Goal: Task Accomplishment & Management: Complete application form

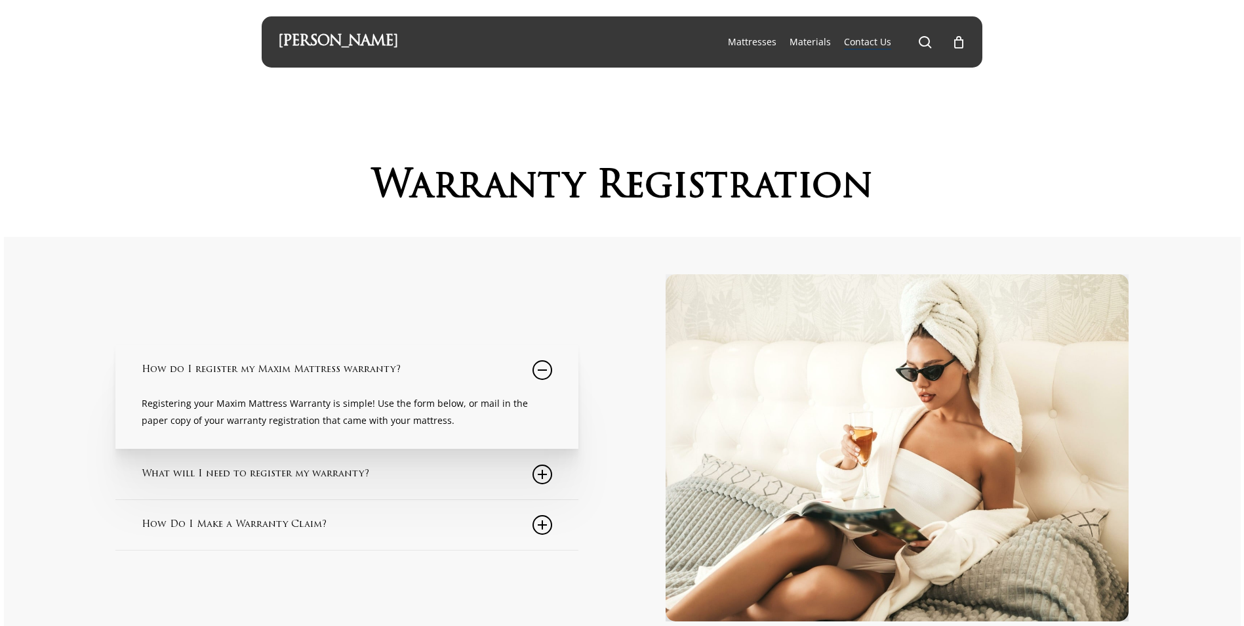
click at [540, 475] on icon at bounding box center [542, 474] width 20 height 20
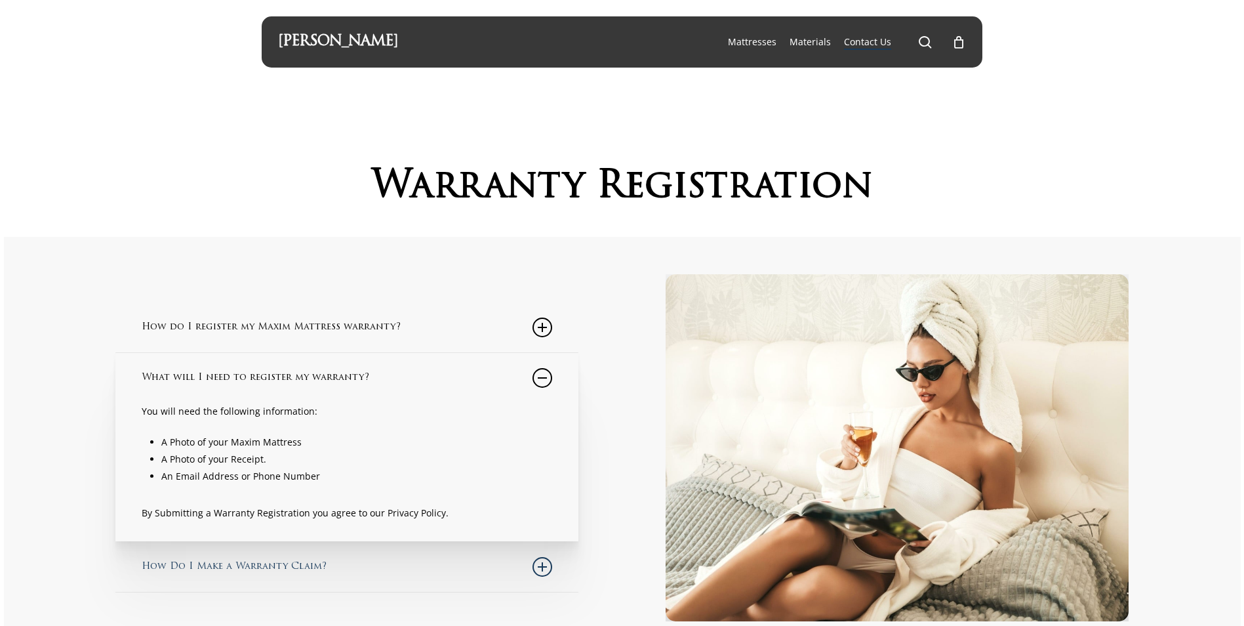
click at [540, 563] on icon at bounding box center [542, 567] width 20 height 20
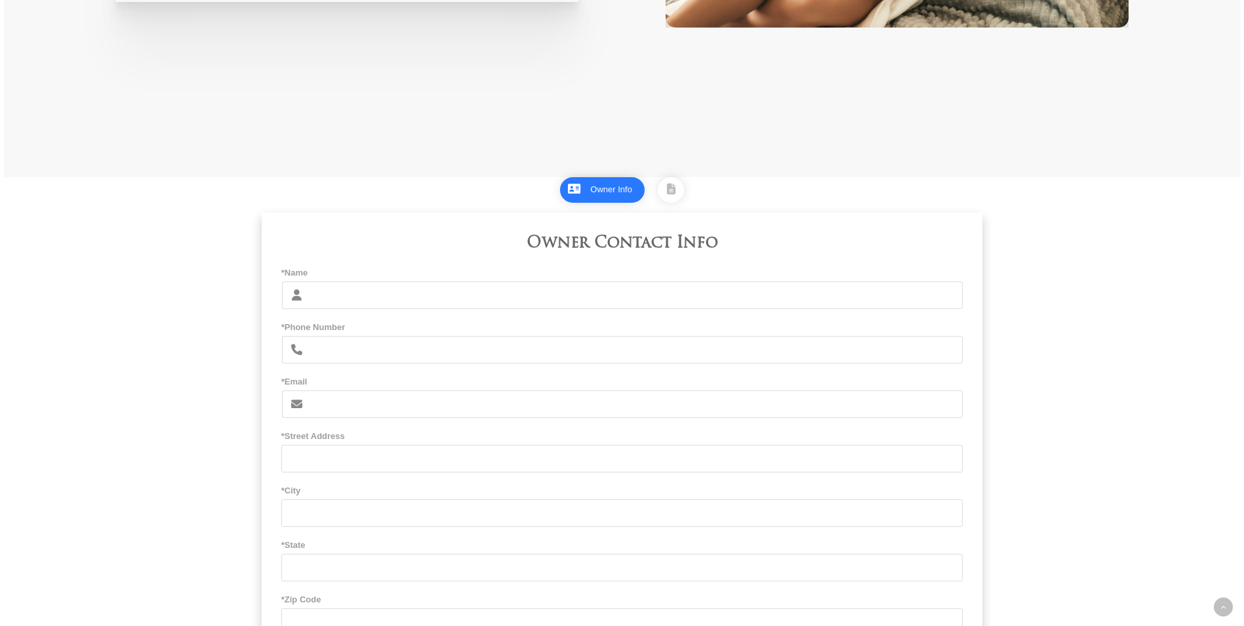
scroll to position [600, 0]
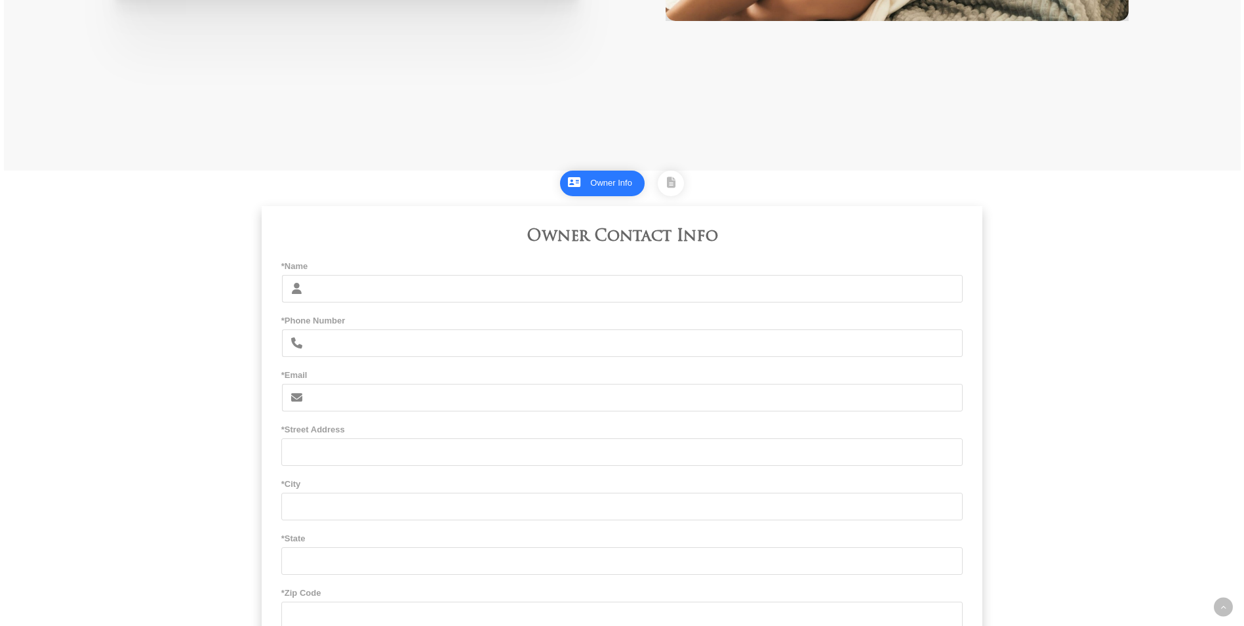
click at [378, 289] on input "*Name" at bounding box center [636, 289] width 653 height 28
type input "Donald and Debbie Sunseri"
type input "8053412484"
type input "ddsunseri@yahoo.com"
type input "1061 Franklin Court"
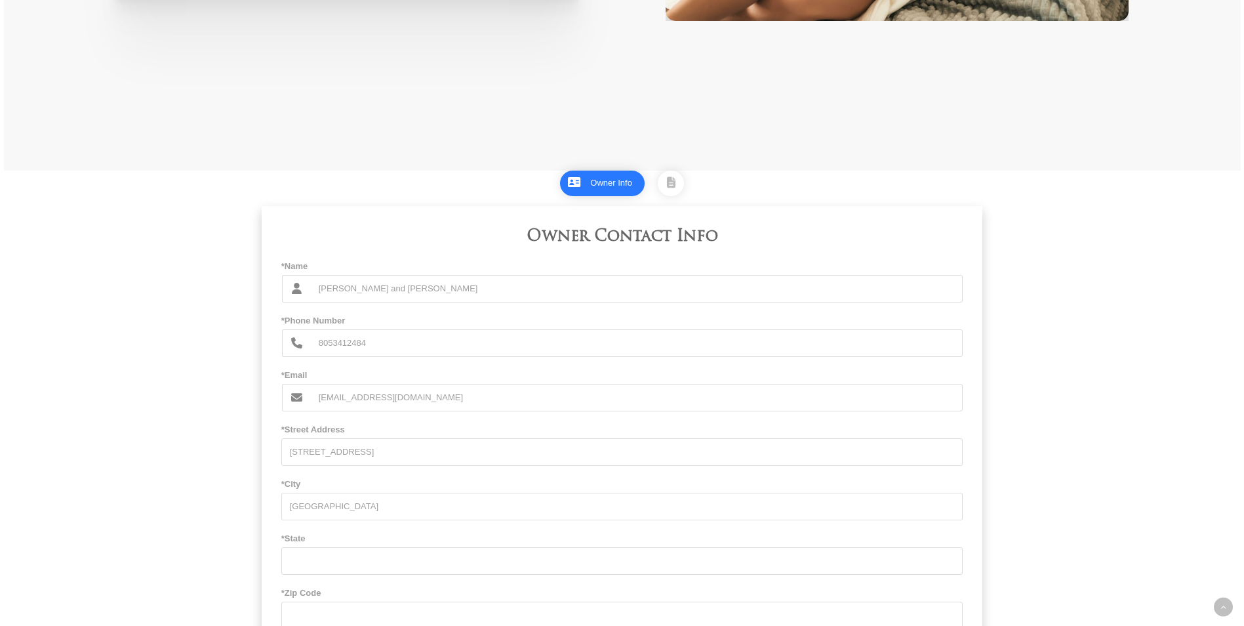
type input "Simi Valley"
type input "c"
type input "CA"
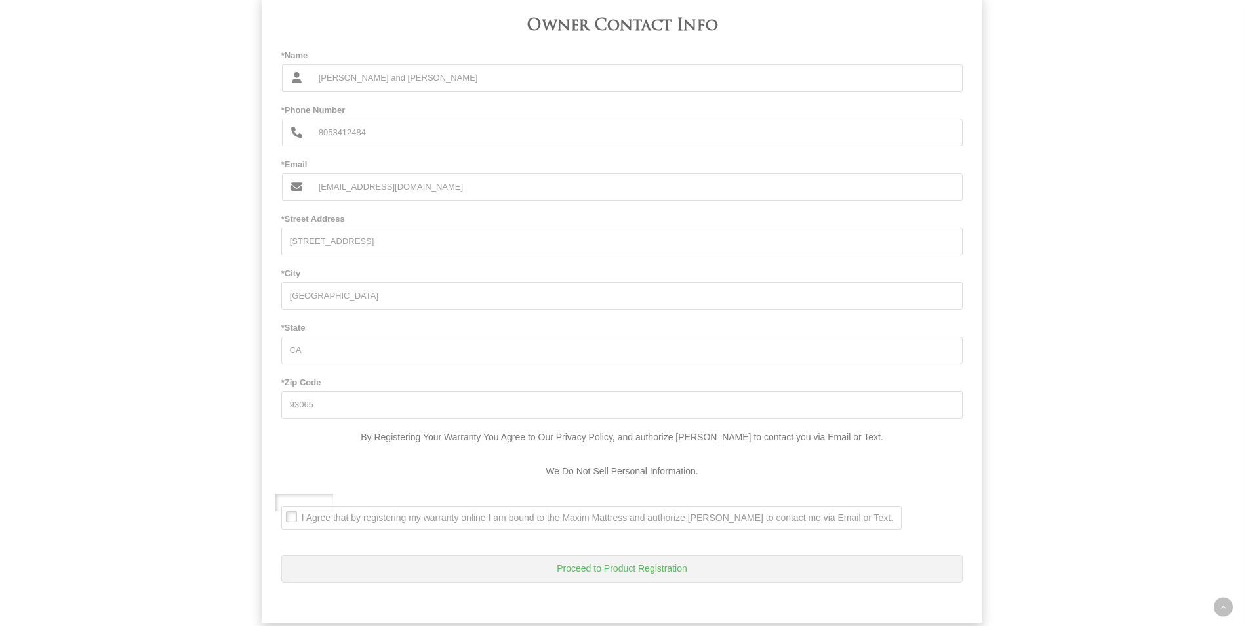
scroll to position [845, 0]
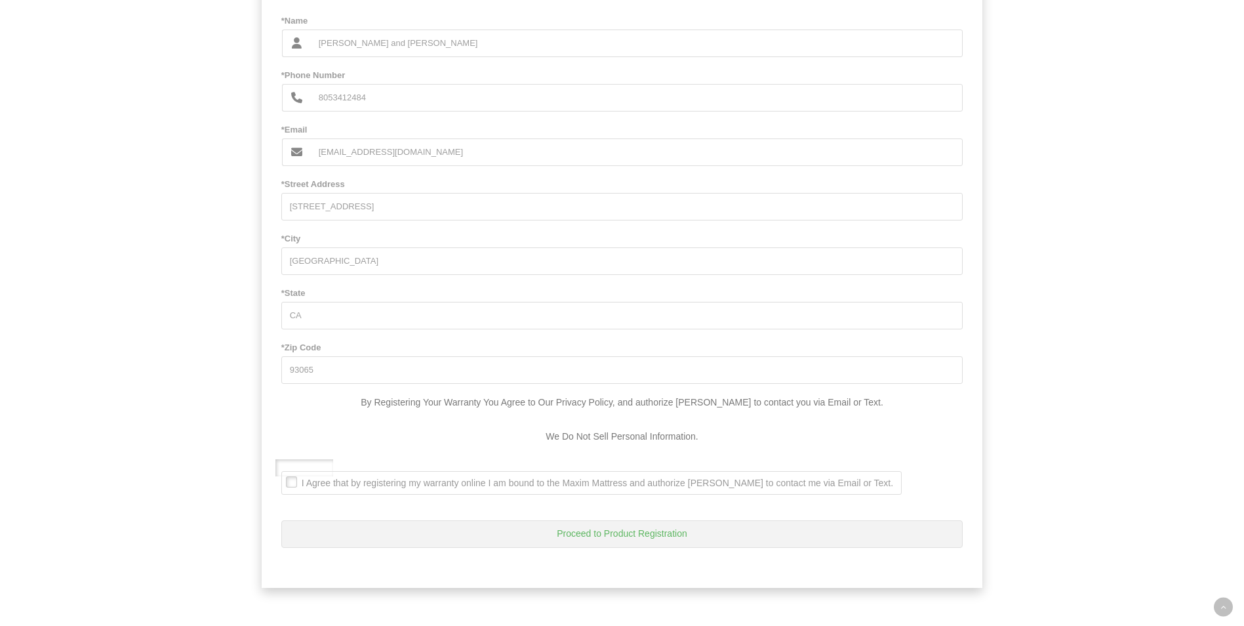
type input "93065"
click at [289, 487] on span "I Agree that by registering my warranty online I am bound to the Maxim Mattress…" at bounding box center [587, 483] width 611 height 12
click at [285, 472] on Text\ ". I Agree that by registering my warranty online I am bound to the Maxim Mattre…" at bounding box center [285, 472] width 0 height 0
click at [620, 533] on button "Proceed to Product Registration" at bounding box center [622, 534] width 682 height 28
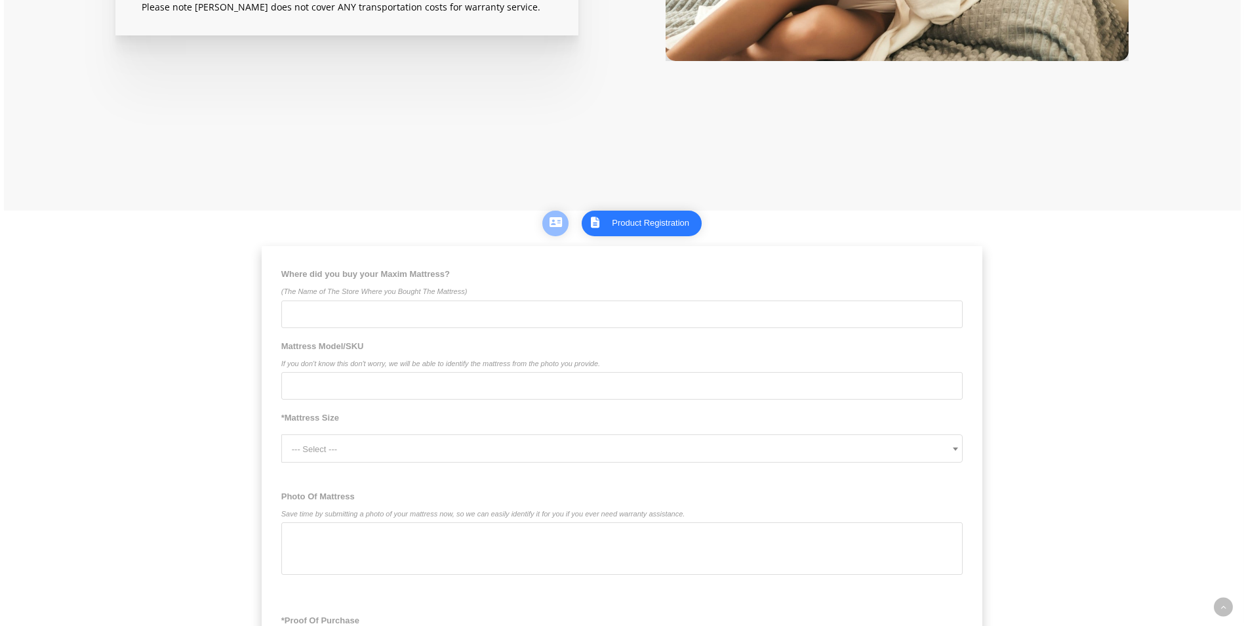
scroll to position [574, 0]
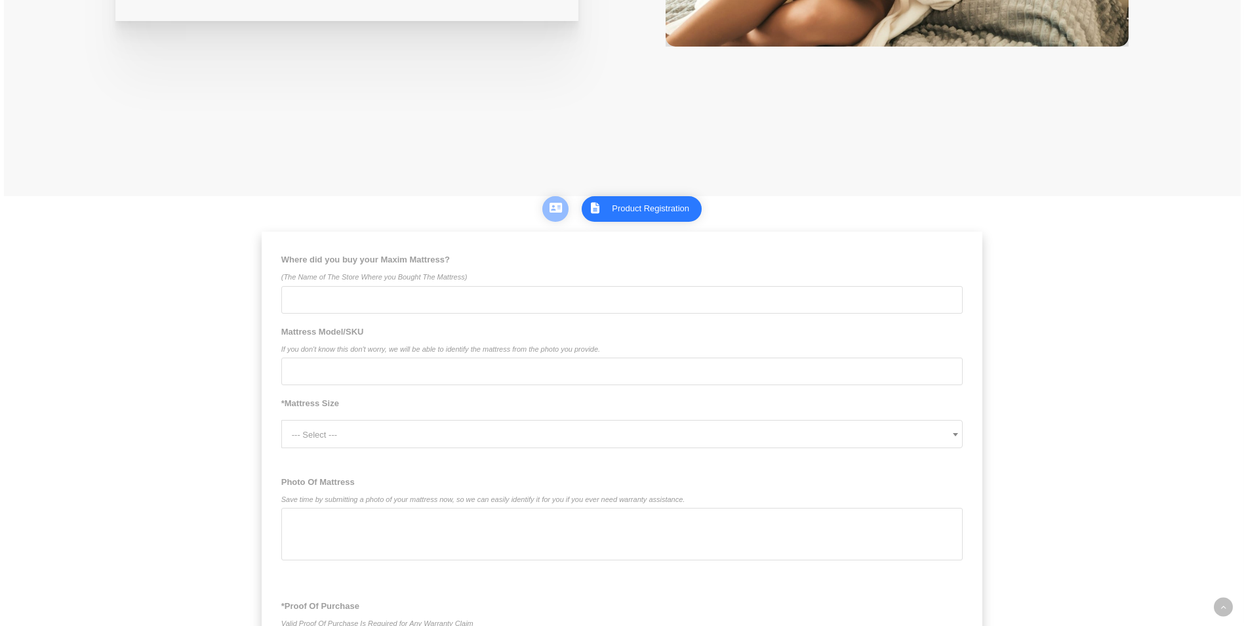
click at [398, 306] on input "Where did you buy your Maxim Mattress? (The Name of The Store Where you Bought …" at bounding box center [622, 300] width 682 height 28
type input "Conejo Valley Mattress"
click at [346, 371] on input "Mattress Model/SKU If you don't know this don't worry, we will be able to ident…" at bounding box center [622, 371] width 682 height 28
type input "Cosmopolitan Sleep System"
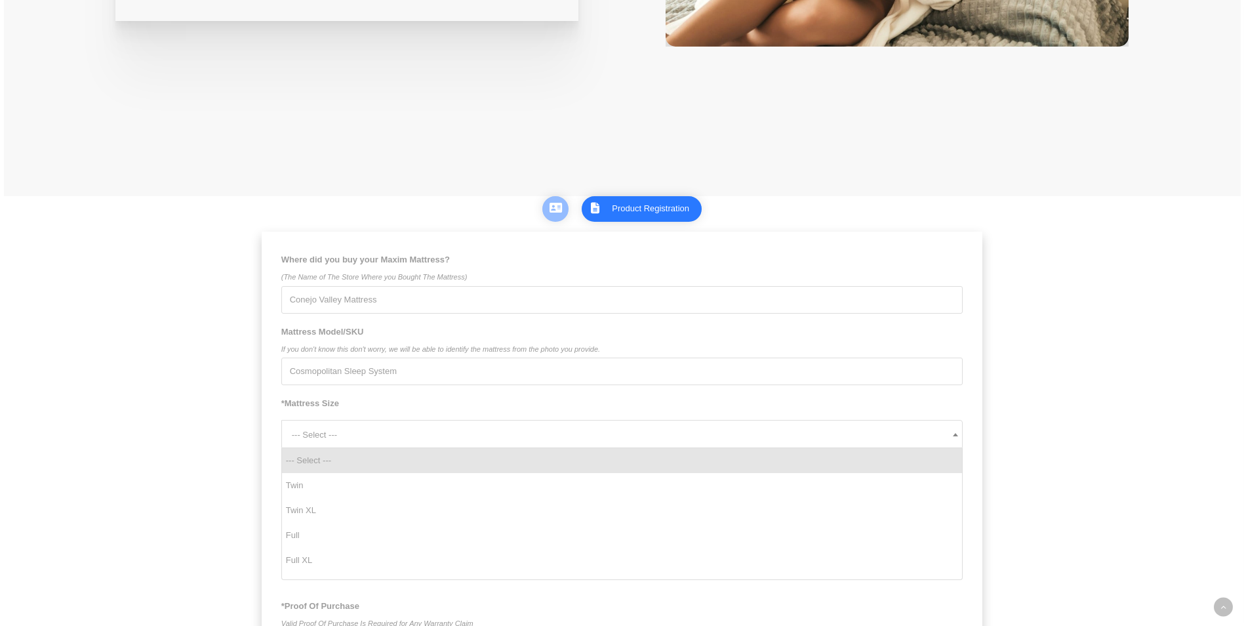
click at [955, 436] on b at bounding box center [955, 434] width 5 height 3
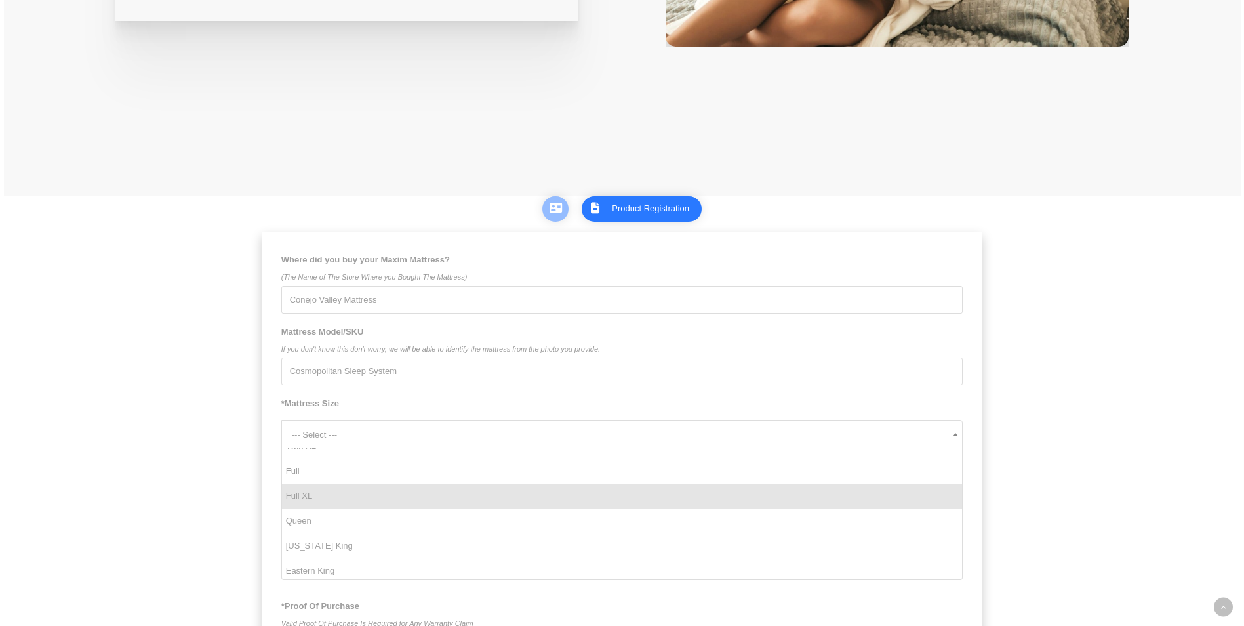
scroll to position [65, 0]
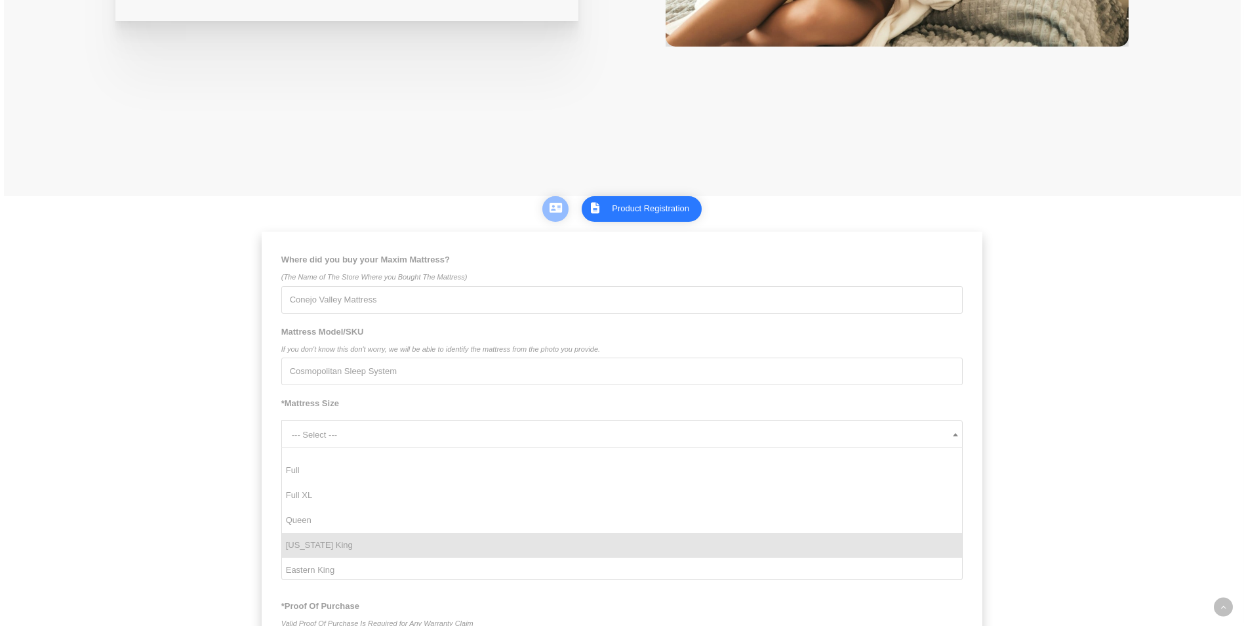
select select "California King"
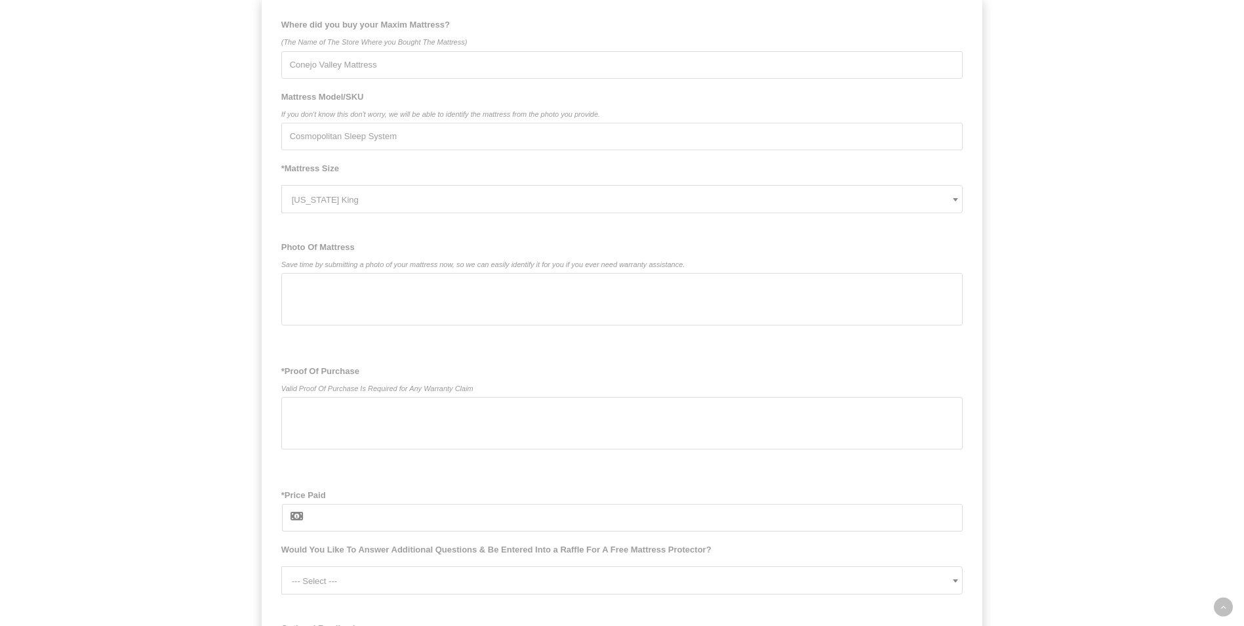
scroll to position [824, 0]
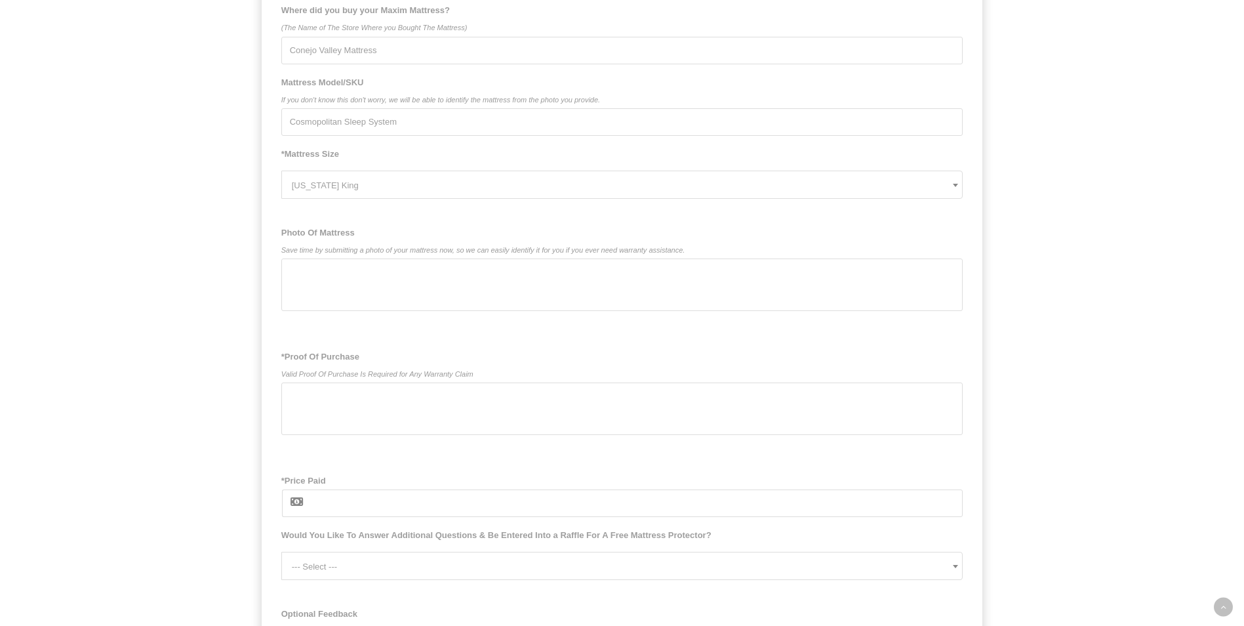
click at [340, 504] on input "*Price Paid" at bounding box center [636, 503] width 653 height 28
type input "$"
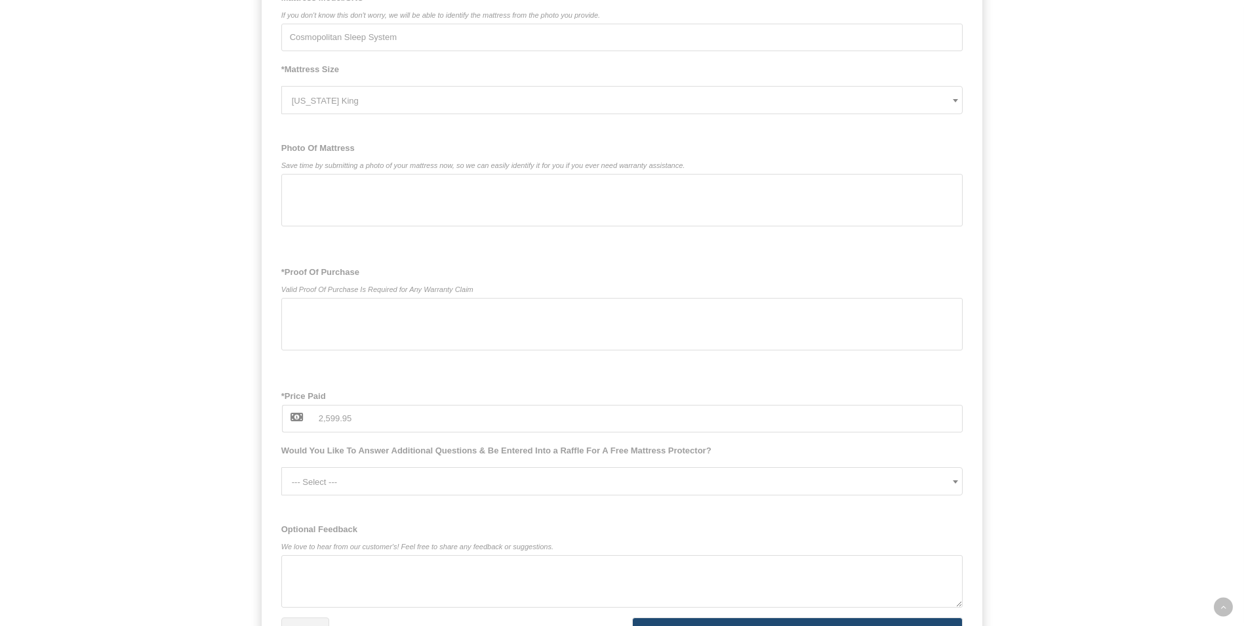
scroll to position [942, 0]
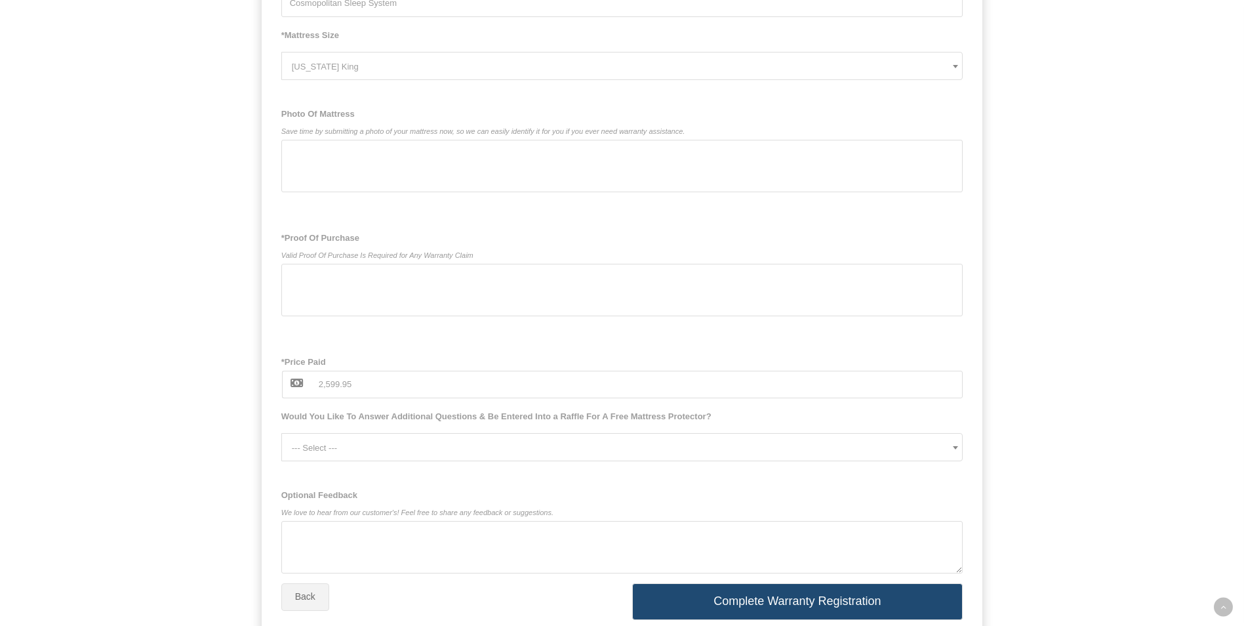
type input "2,599.95"
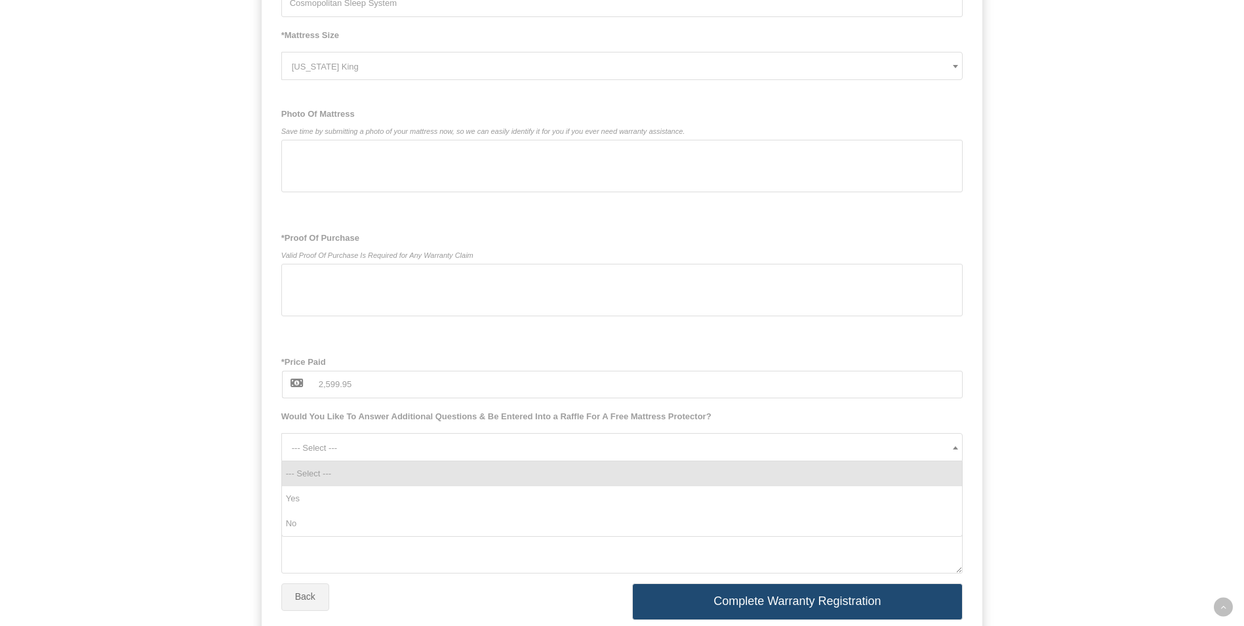
click at [953, 449] on b at bounding box center [955, 447] width 5 height 3
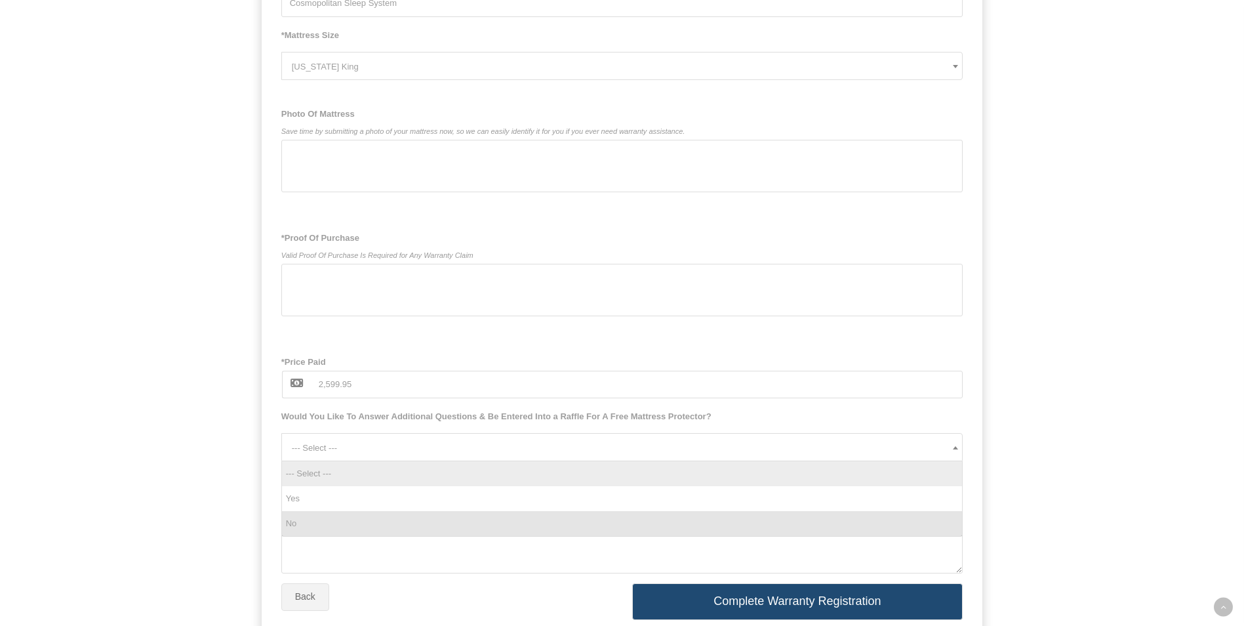
drag, startPoint x: 293, startPoint y: 526, endPoint x: 309, endPoint y: 526, distance: 15.7
select select "No"
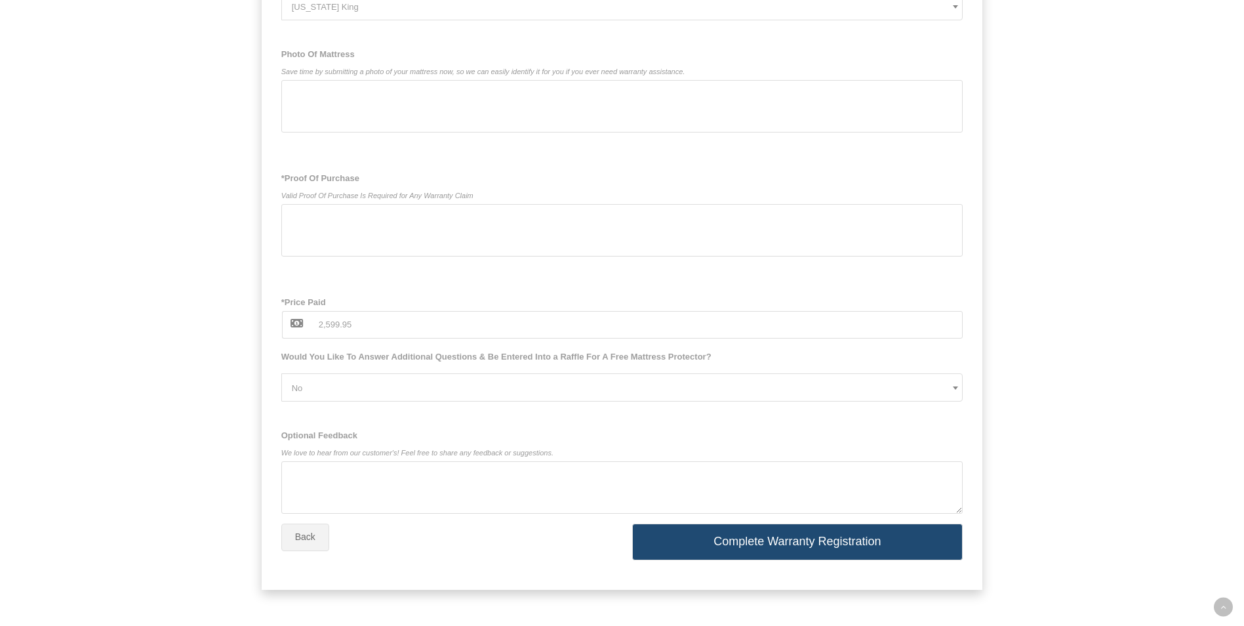
scroll to position [1013, 0]
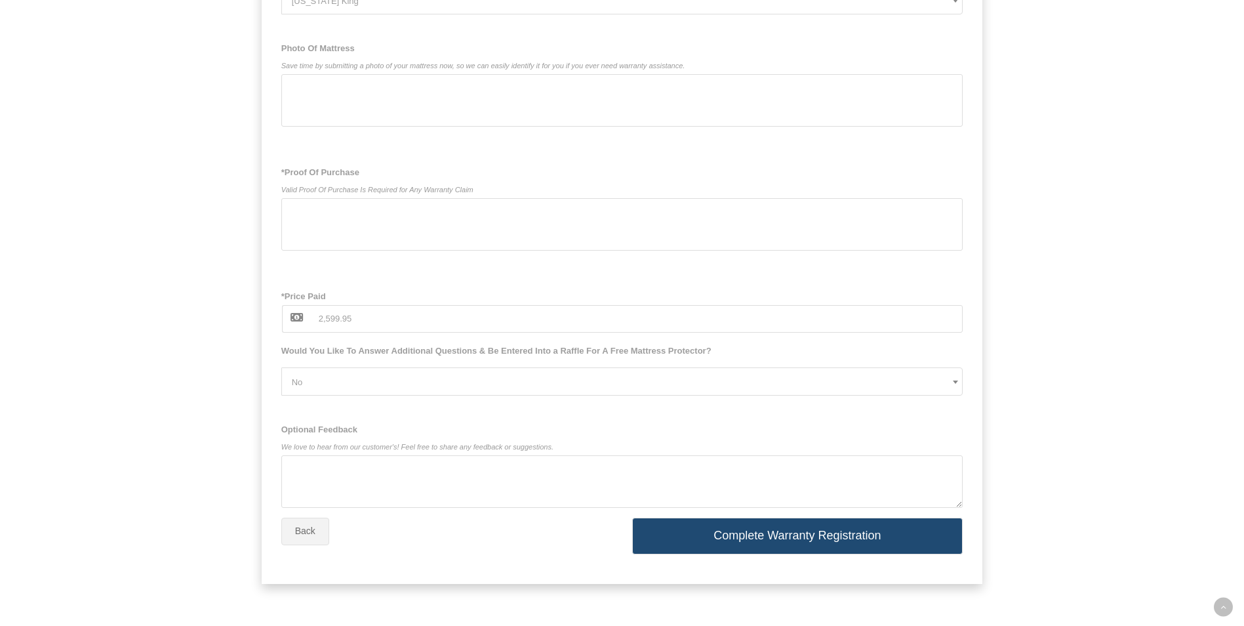
click at [765, 535] on button "Complete Warranty Registration" at bounding box center [797, 535] width 331 height 37
click at [953, 211] on icon at bounding box center [953, 211] width 9 height 17
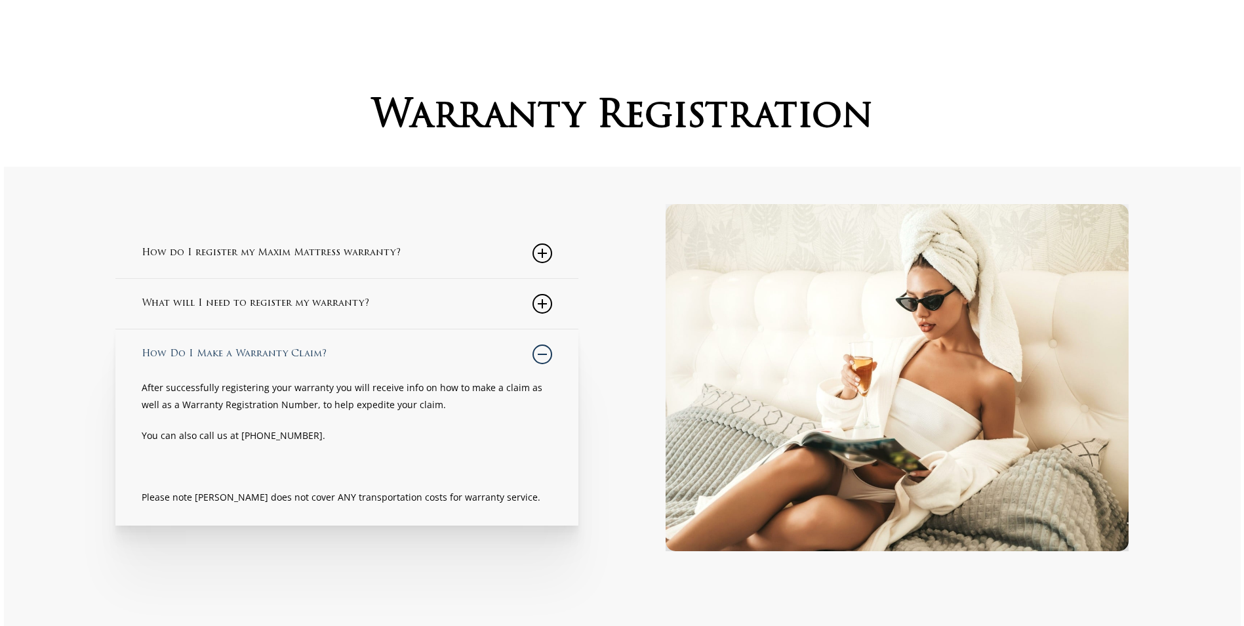
scroll to position [69, 0]
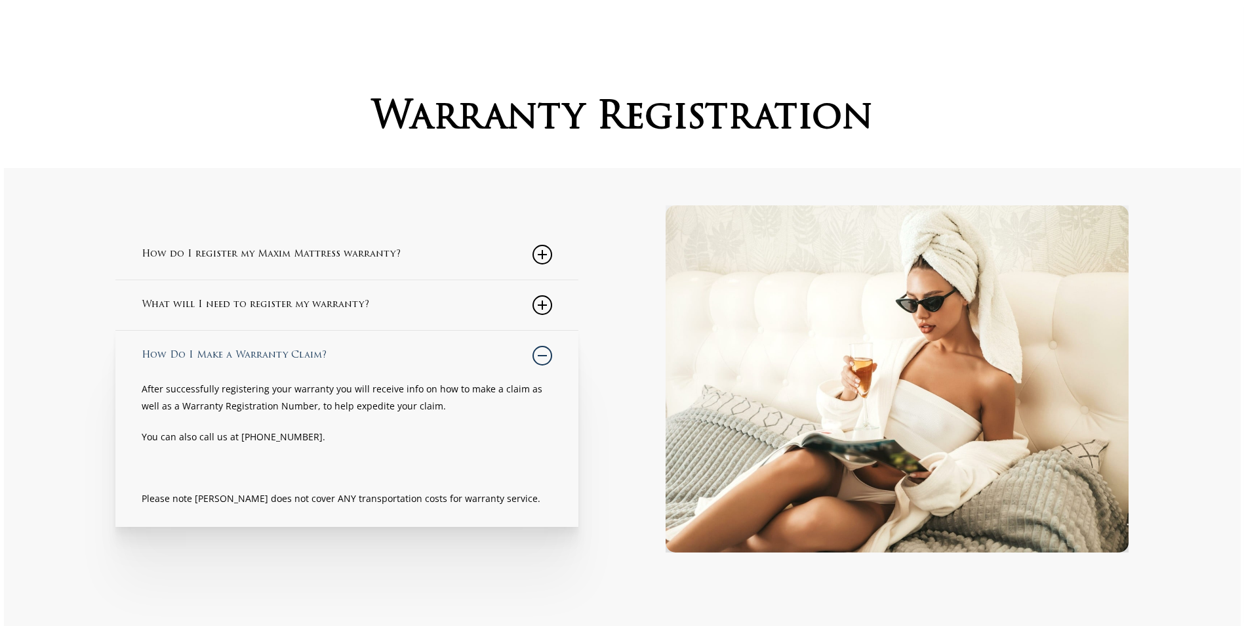
click at [542, 254] on icon at bounding box center [542, 255] width 20 height 20
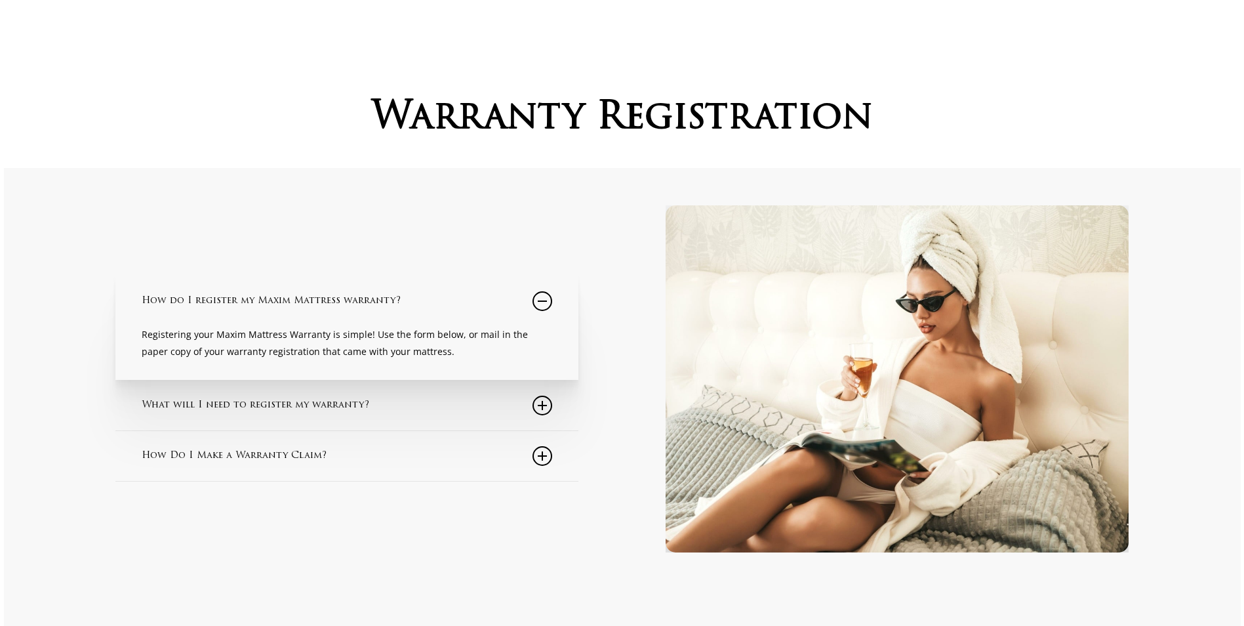
click at [542, 410] on icon at bounding box center [542, 405] width 20 height 20
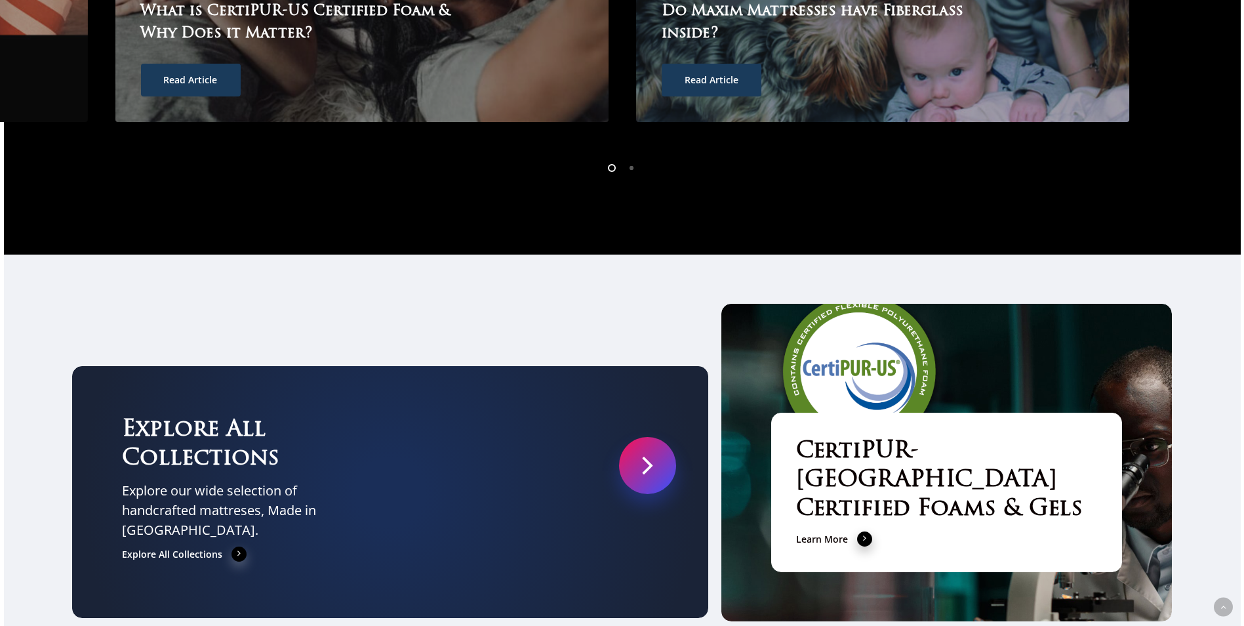
scroll to position [4397, 0]
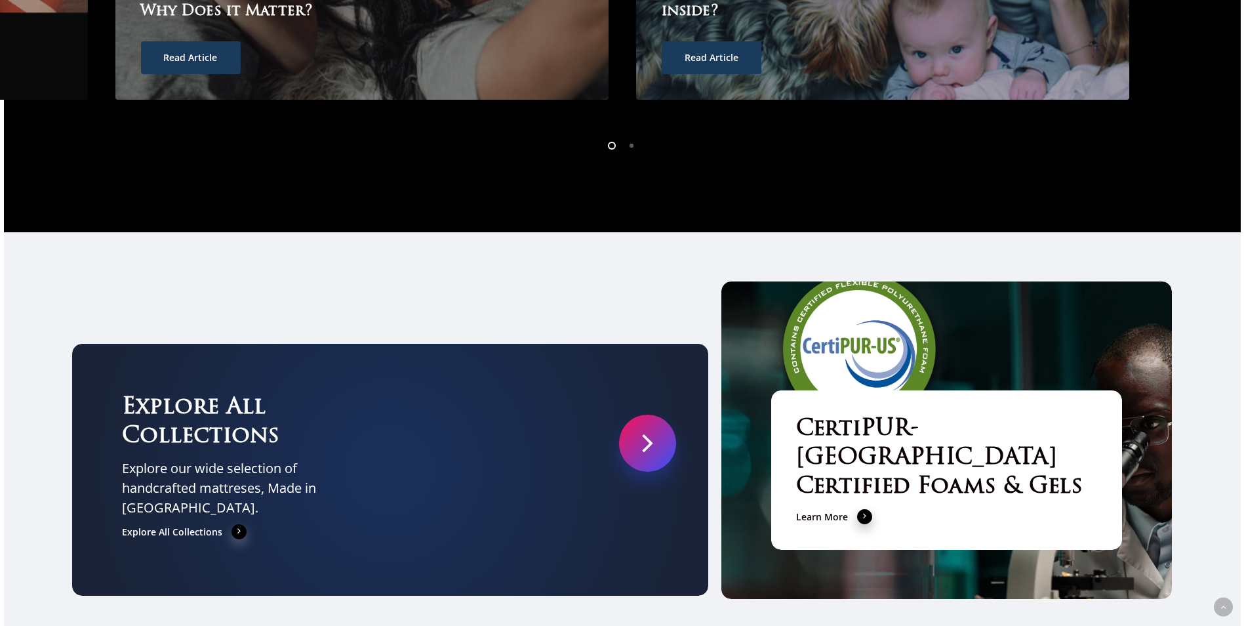
click at [641, 414] on link at bounding box center [647, 442] width 57 height 57
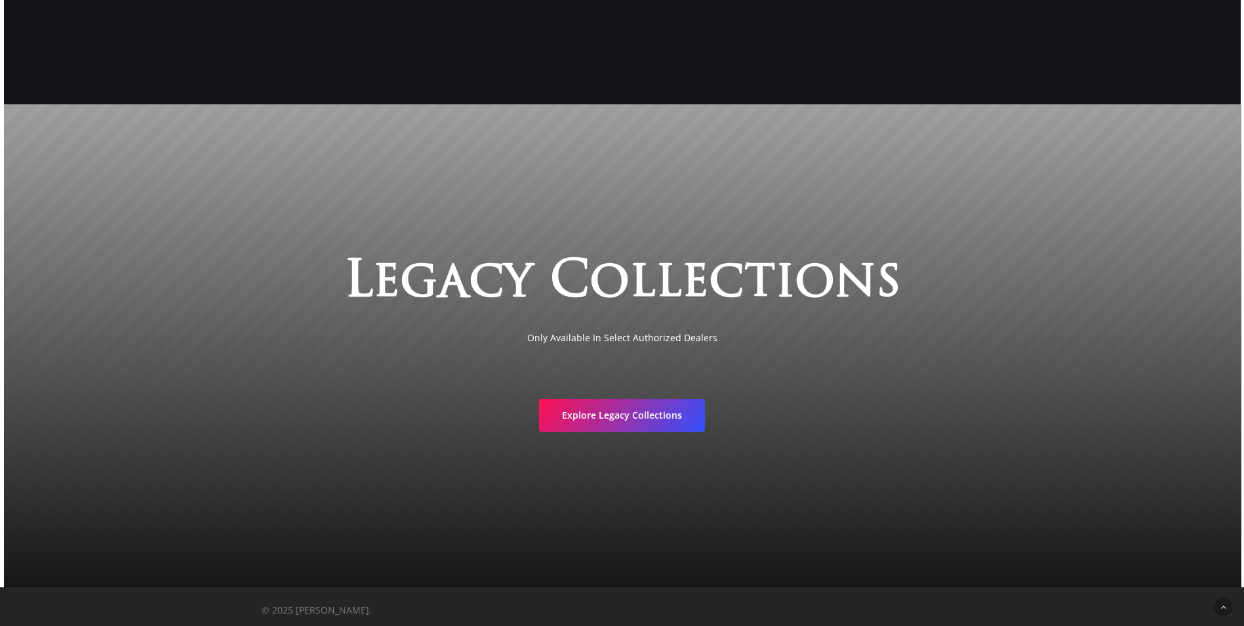
scroll to position [2525, 0]
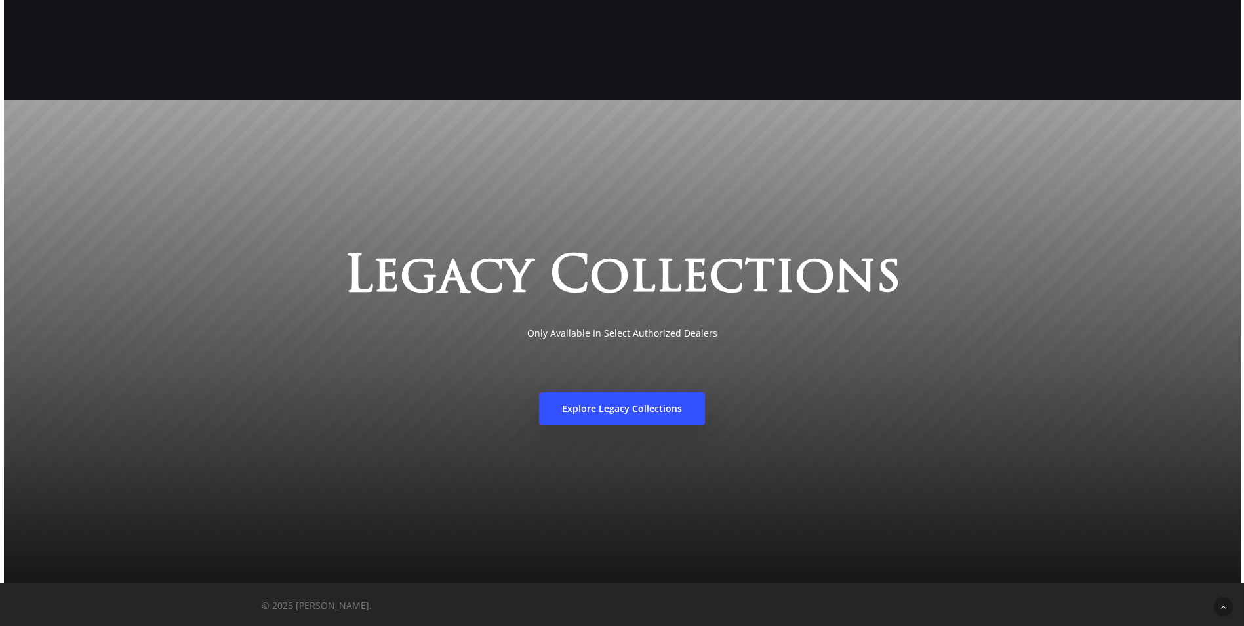
click at [636, 410] on span "Explore Legacy Collections" at bounding box center [622, 408] width 120 height 13
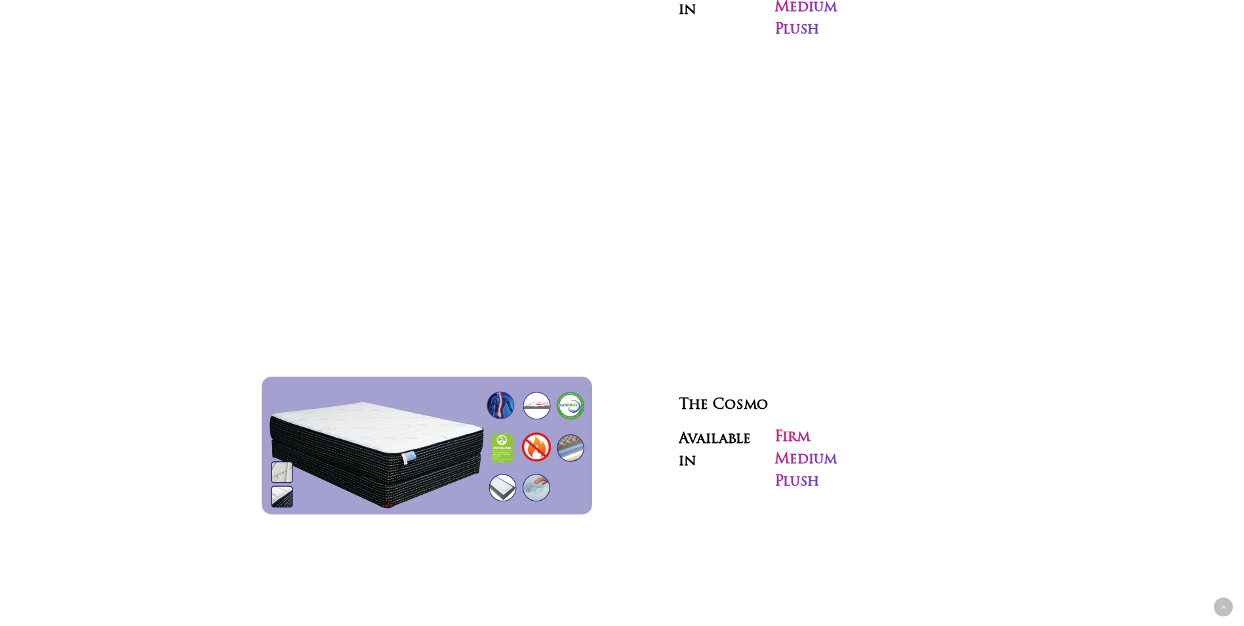
scroll to position [4265, 0]
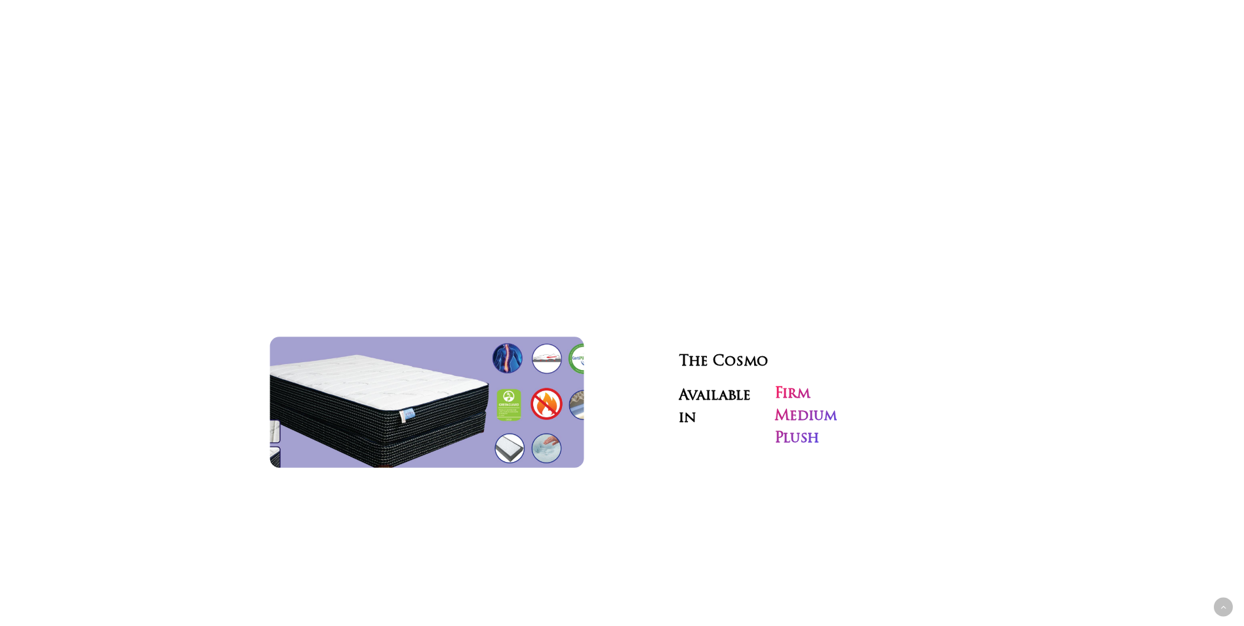
click at [459, 402] on img at bounding box center [426, 402] width 361 height 150
click at [460, 327] on img at bounding box center [426, 402] width 361 height 150
click at [565, 399] on img at bounding box center [426, 402] width 361 height 150
click at [572, 332] on img at bounding box center [426, 402] width 361 height 150
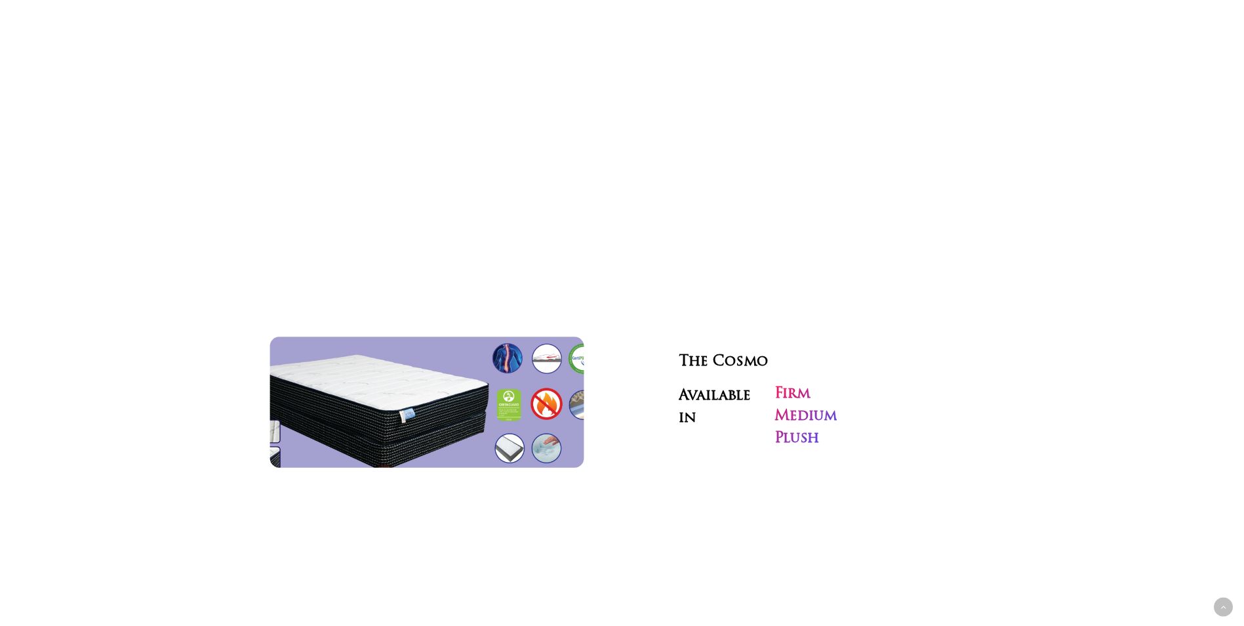
click at [388, 352] on img at bounding box center [426, 402] width 361 height 150
click at [503, 359] on img at bounding box center [426, 402] width 361 height 150
click at [552, 361] on img at bounding box center [426, 402] width 361 height 150
click at [572, 401] on img at bounding box center [426, 402] width 361 height 150
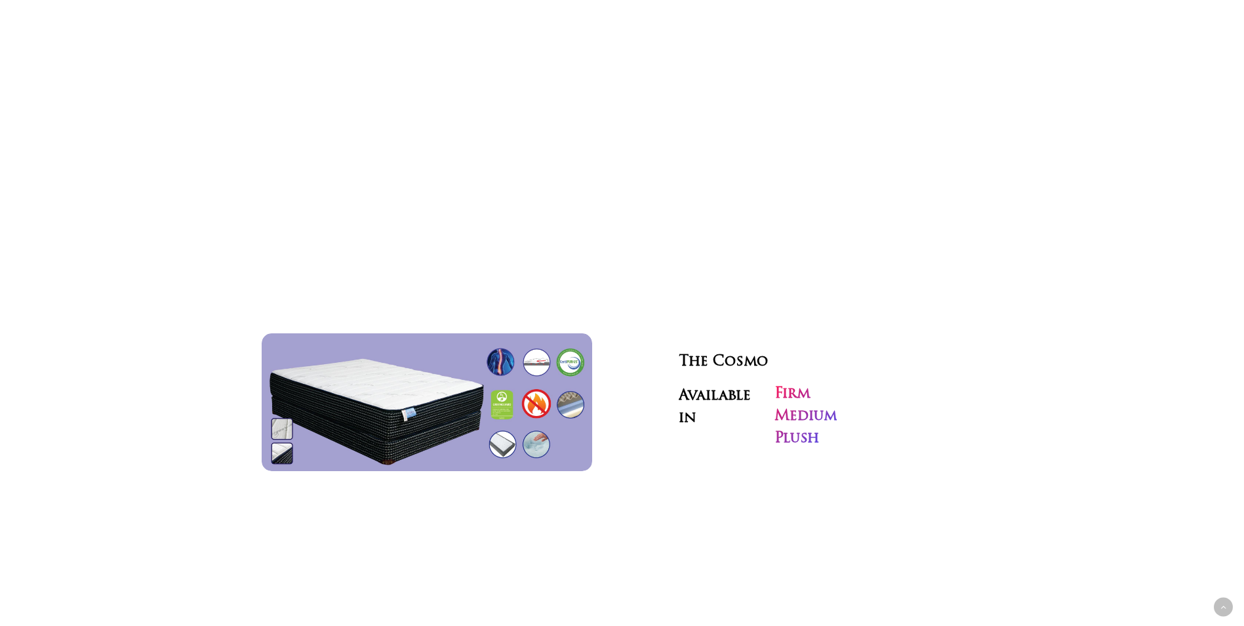
click at [804, 383] on h3 "Firm Medium Plush" at bounding box center [805, 416] width 62 height 67
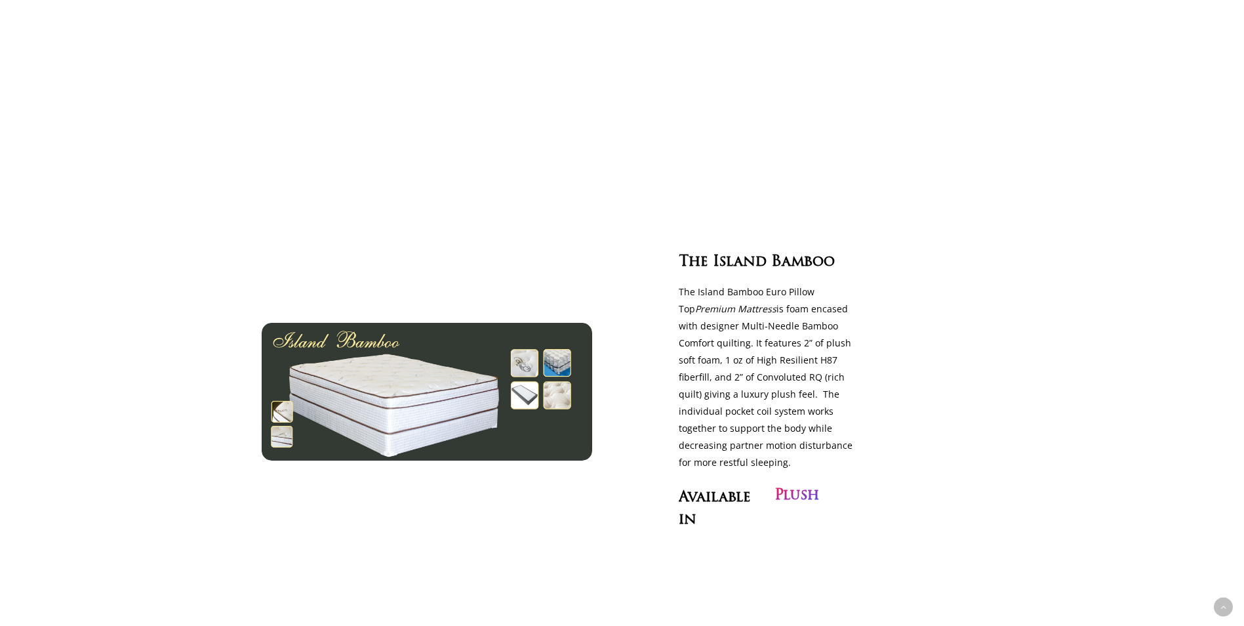
scroll to position [0, 0]
